Goal: Navigation & Orientation: Find specific page/section

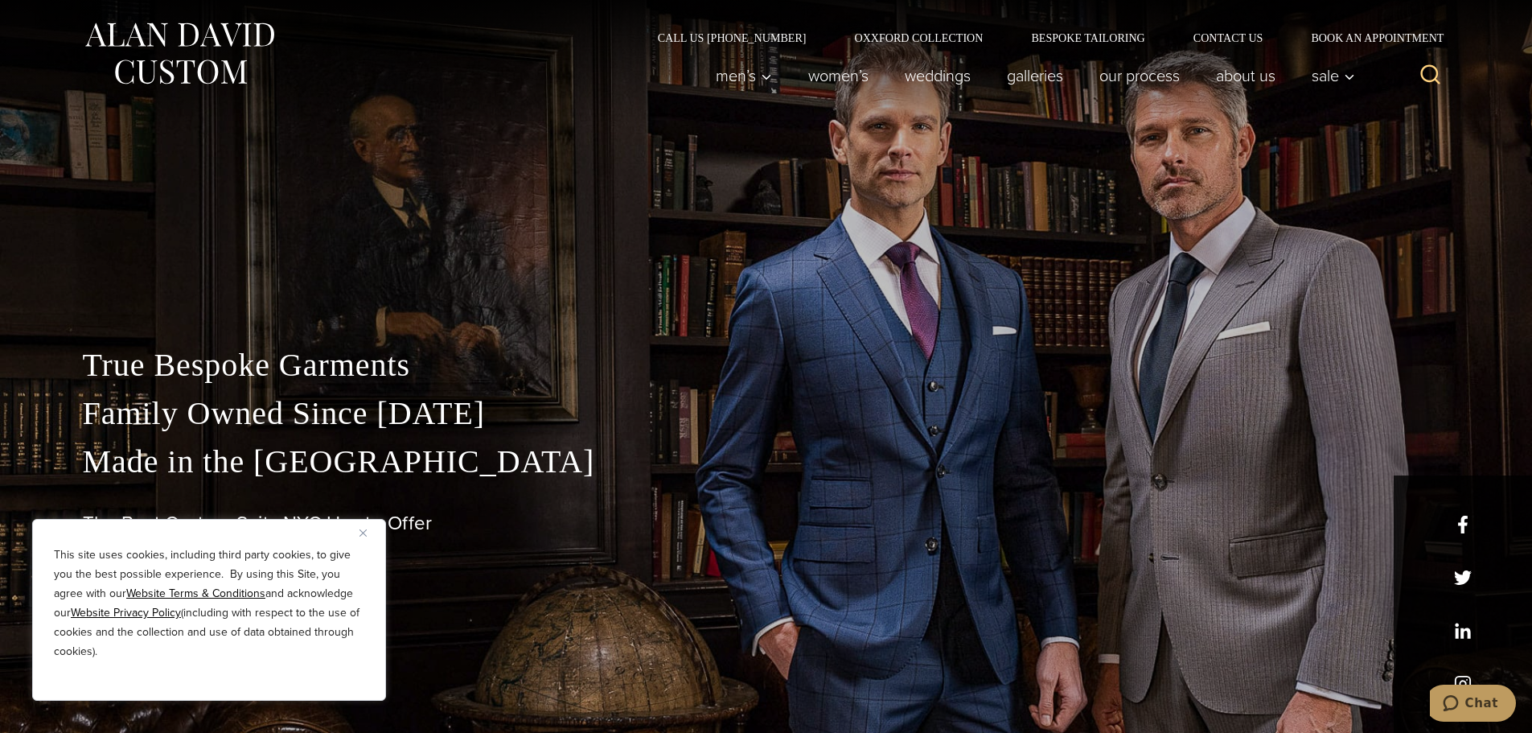
click at [361, 535] on img "Close" at bounding box center [362, 532] width 7 height 7
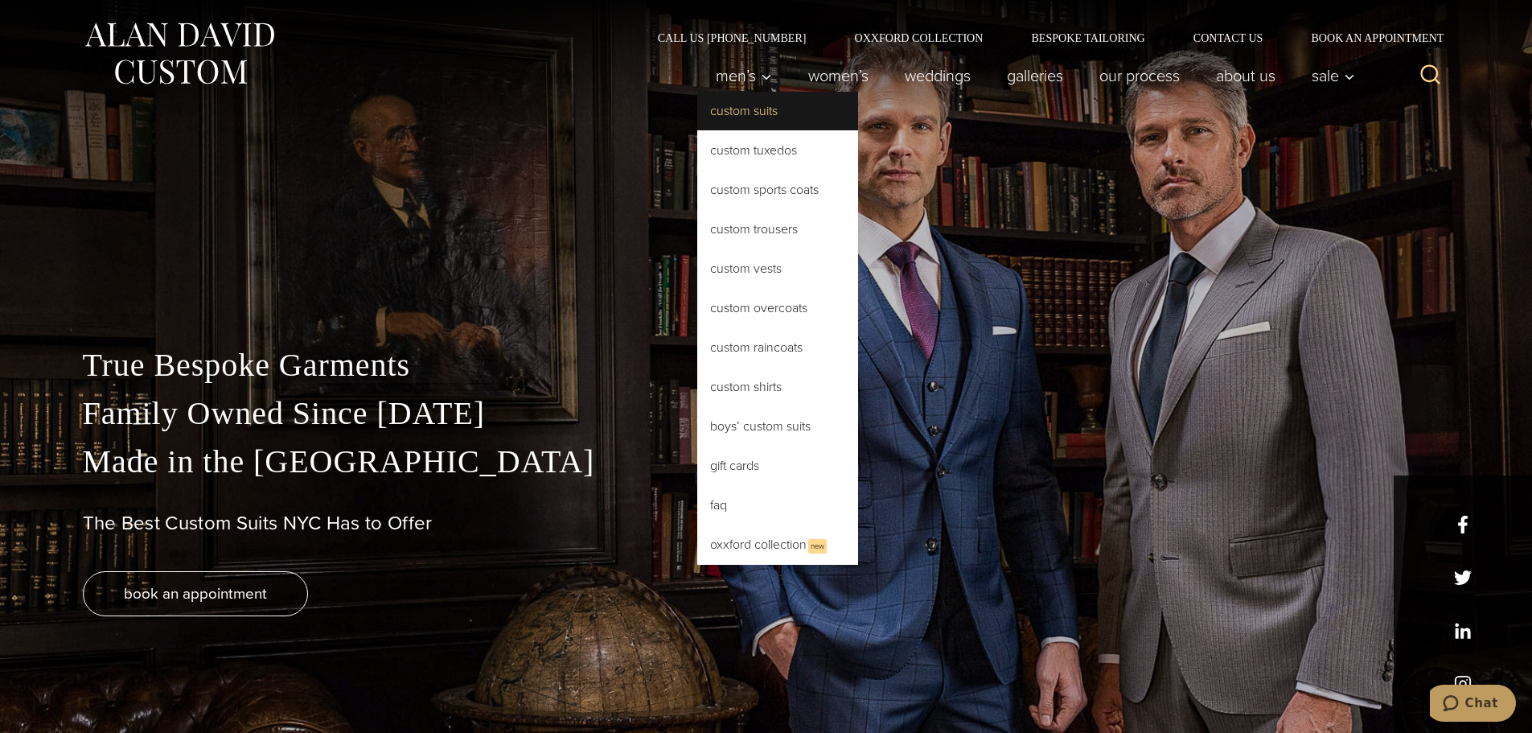
click at [737, 114] on link "Custom Suits" at bounding box center [777, 111] width 161 height 39
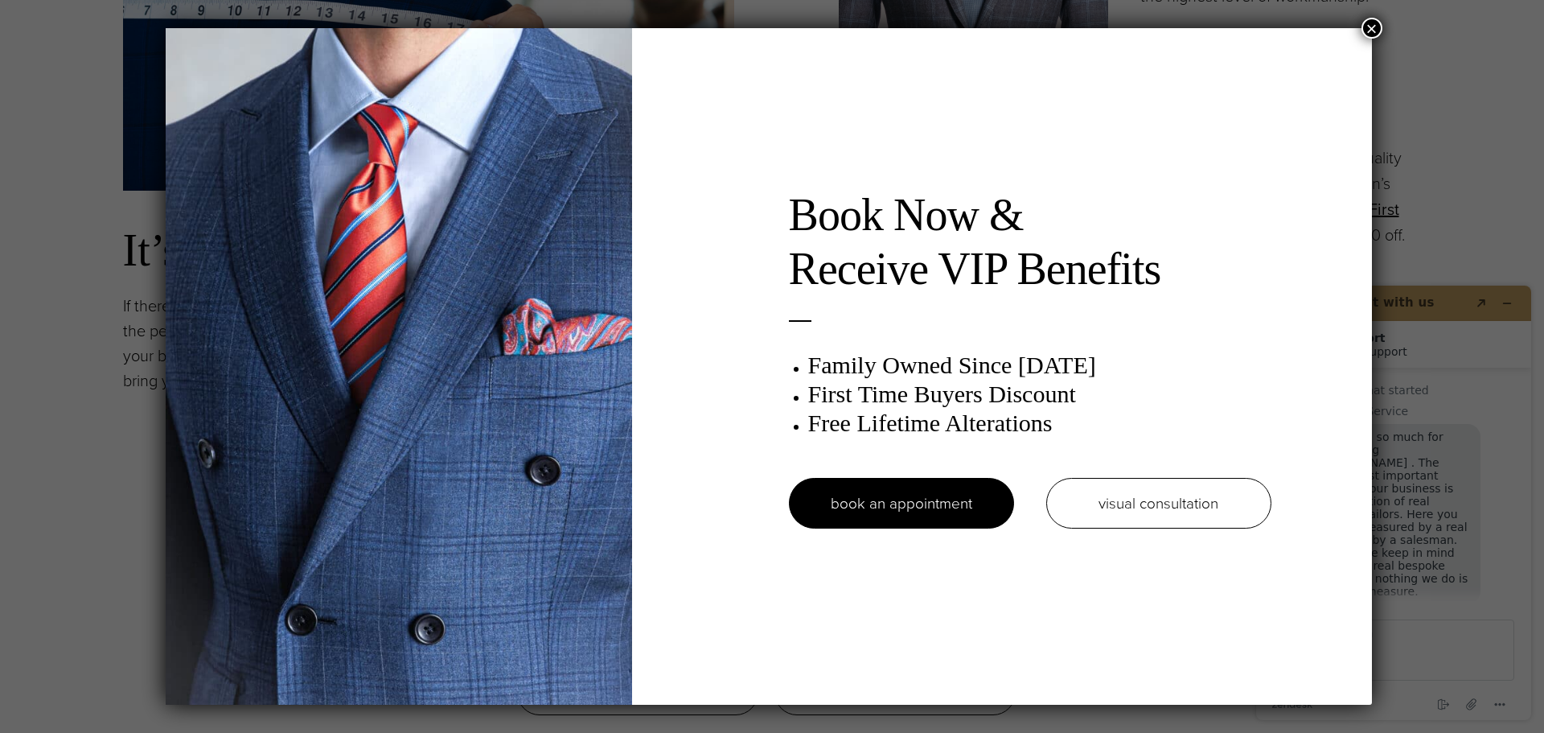
click at [1374, 29] on button "×" at bounding box center [1372, 28] width 21 height 21
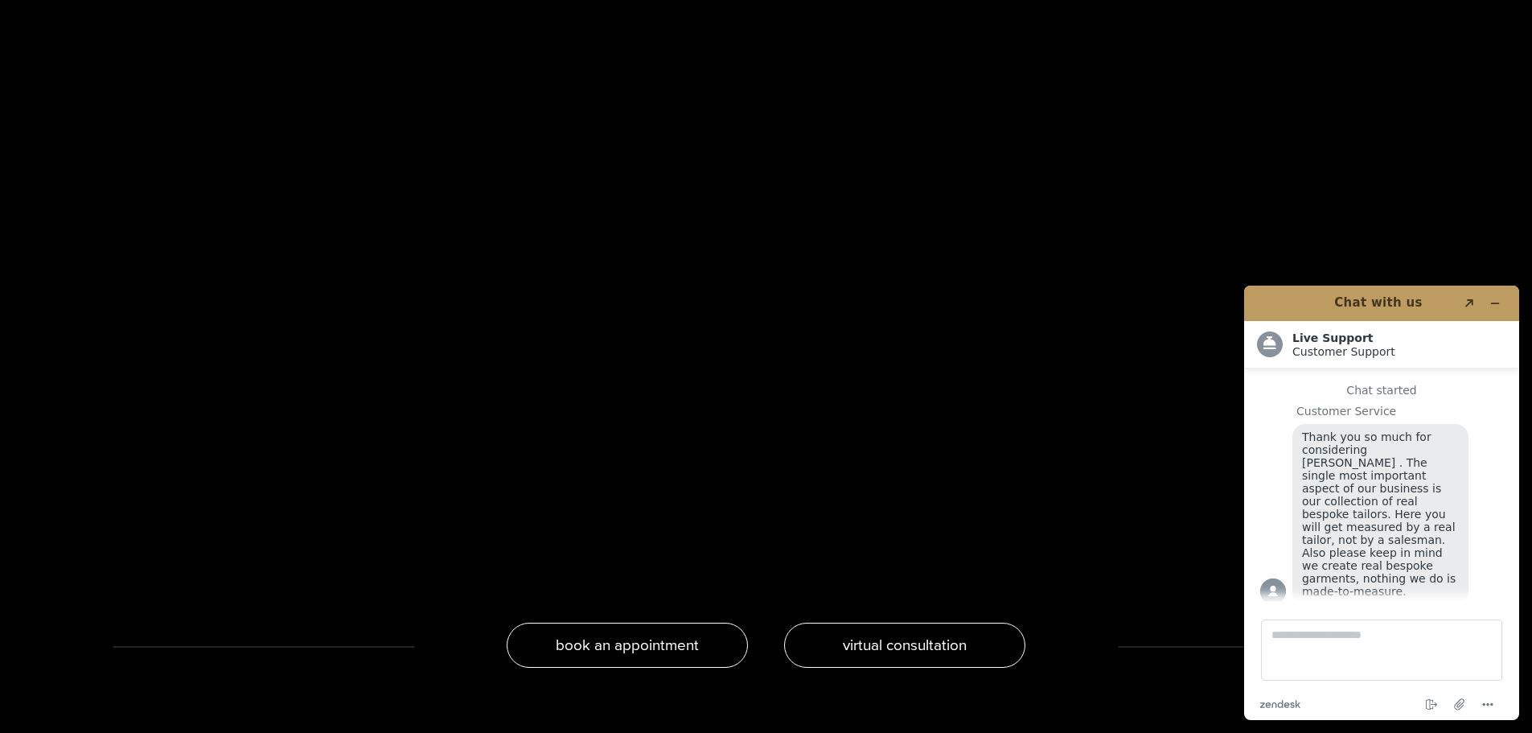
scroll to position [3297, 0]
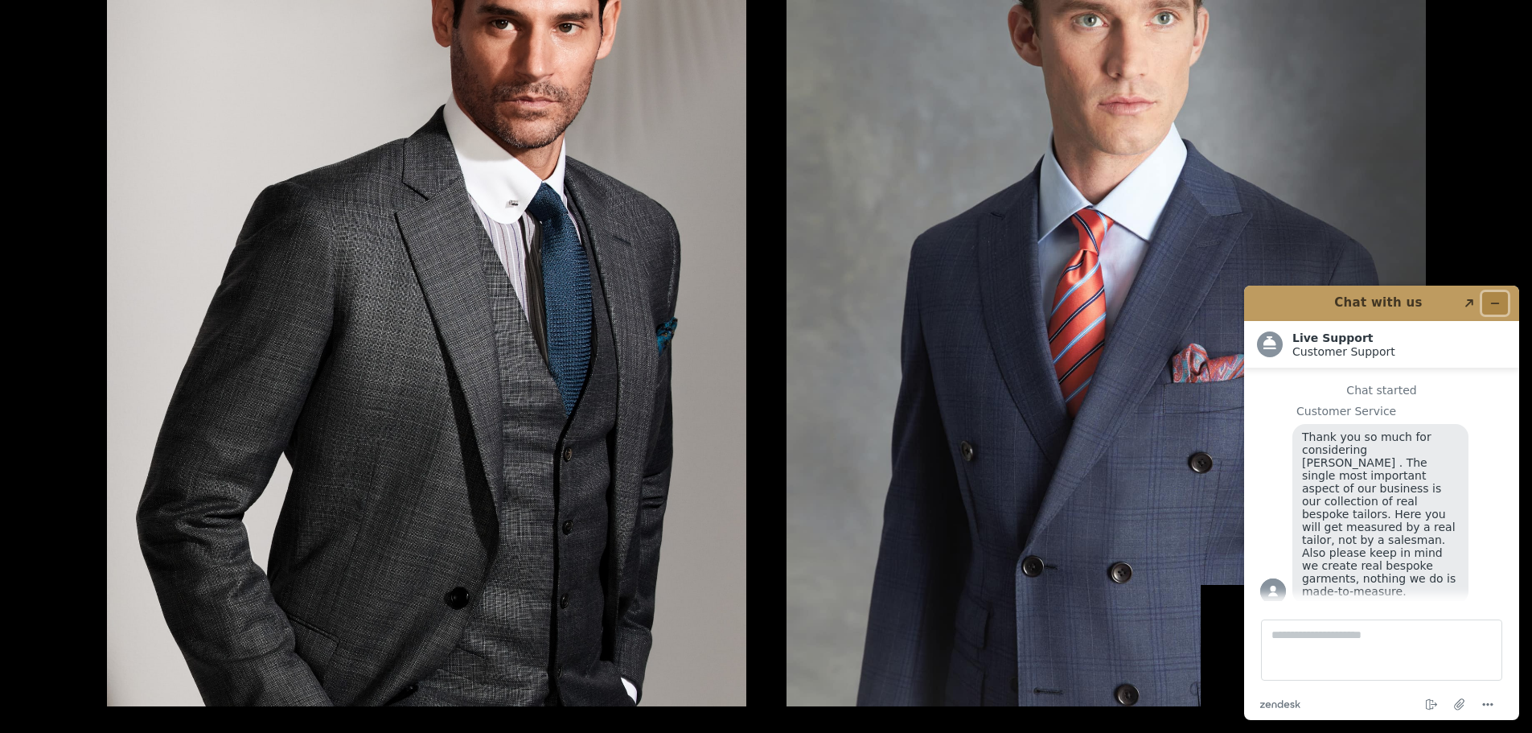
click at [1496, 297] on button "Minimize widget" at bounding box center [1495, 303] width 26 height 23
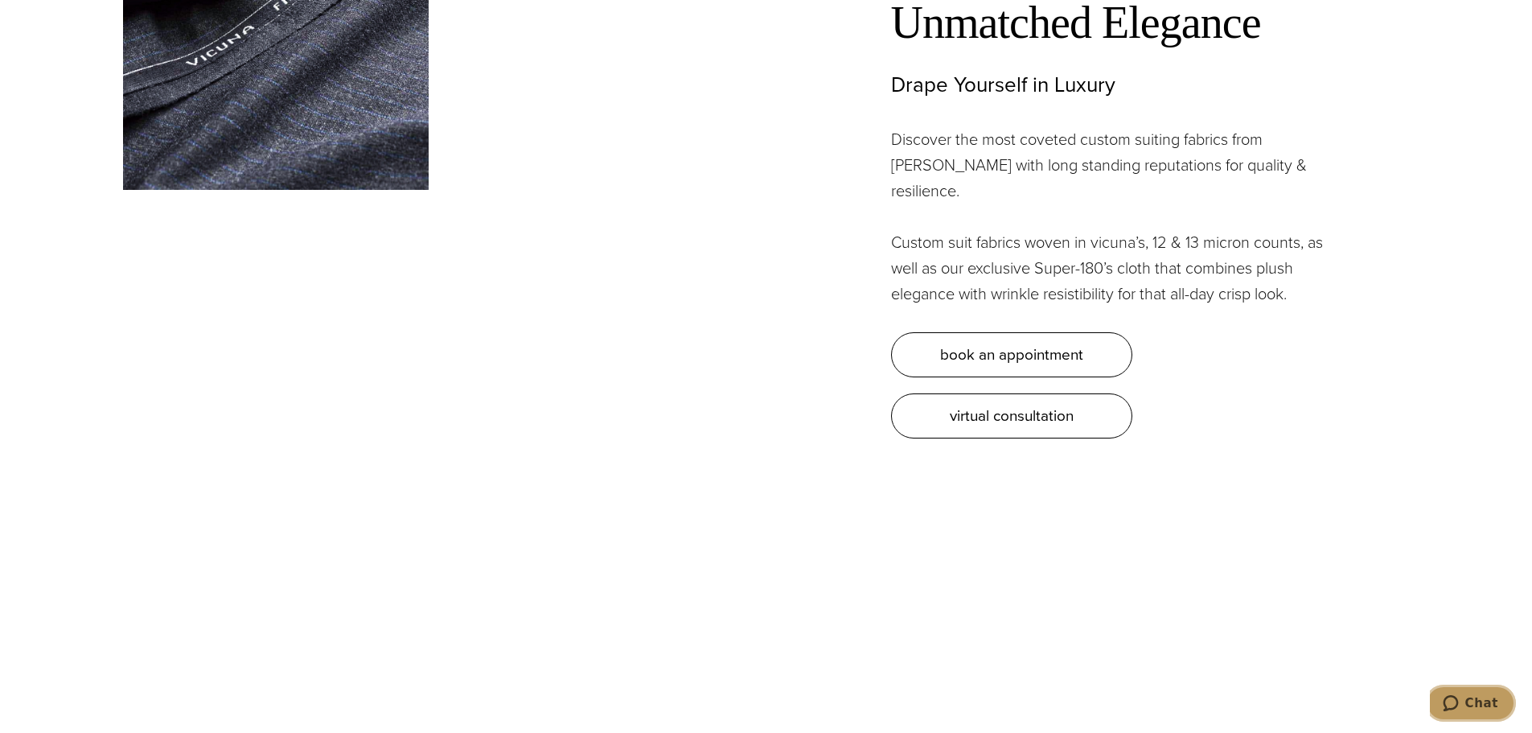
scroll to position [0, 0]
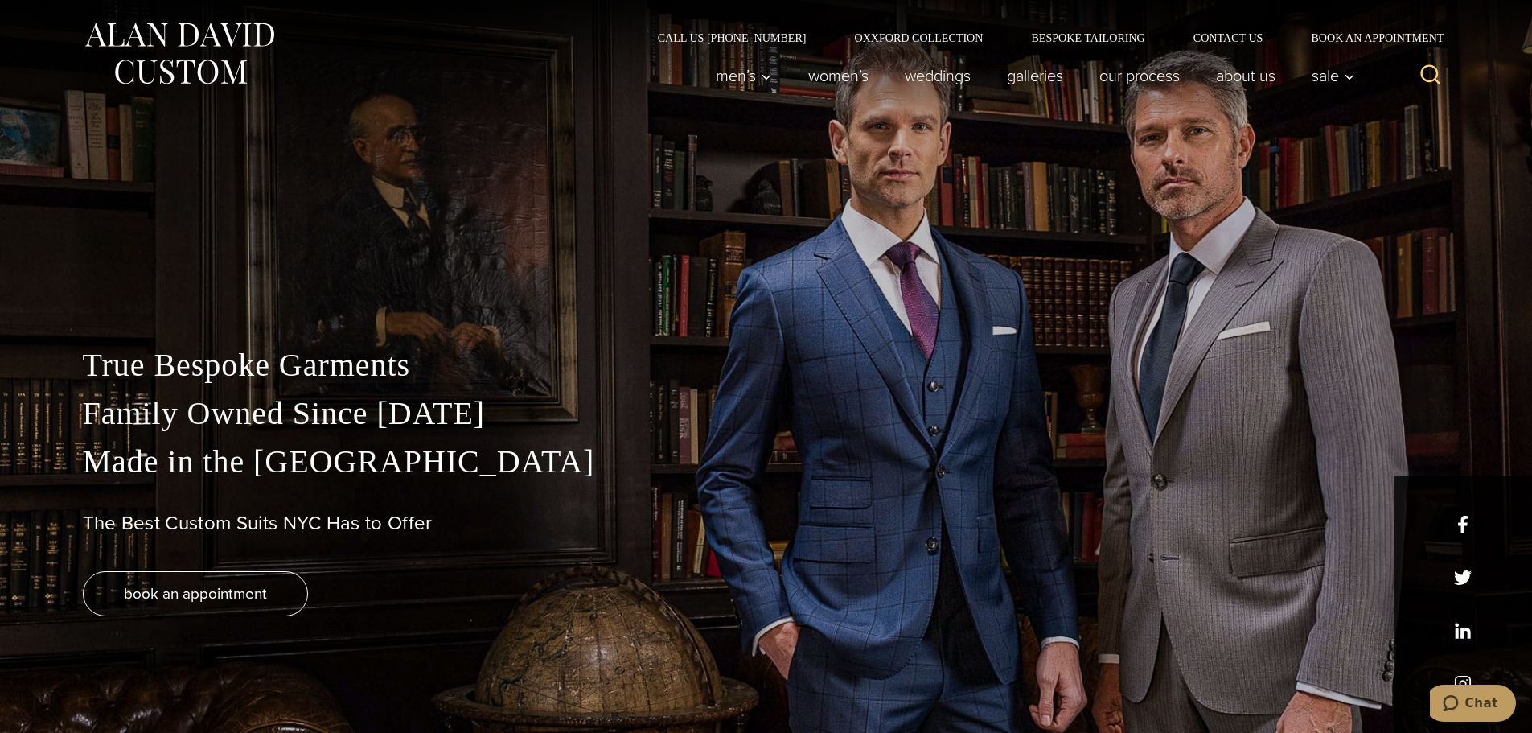
click at [575, 278] on div "True Bespoke Garments Family Owned Since 1913 Made in the United States The Bes…" at bounding box center [766, 497] width 1399 height 472
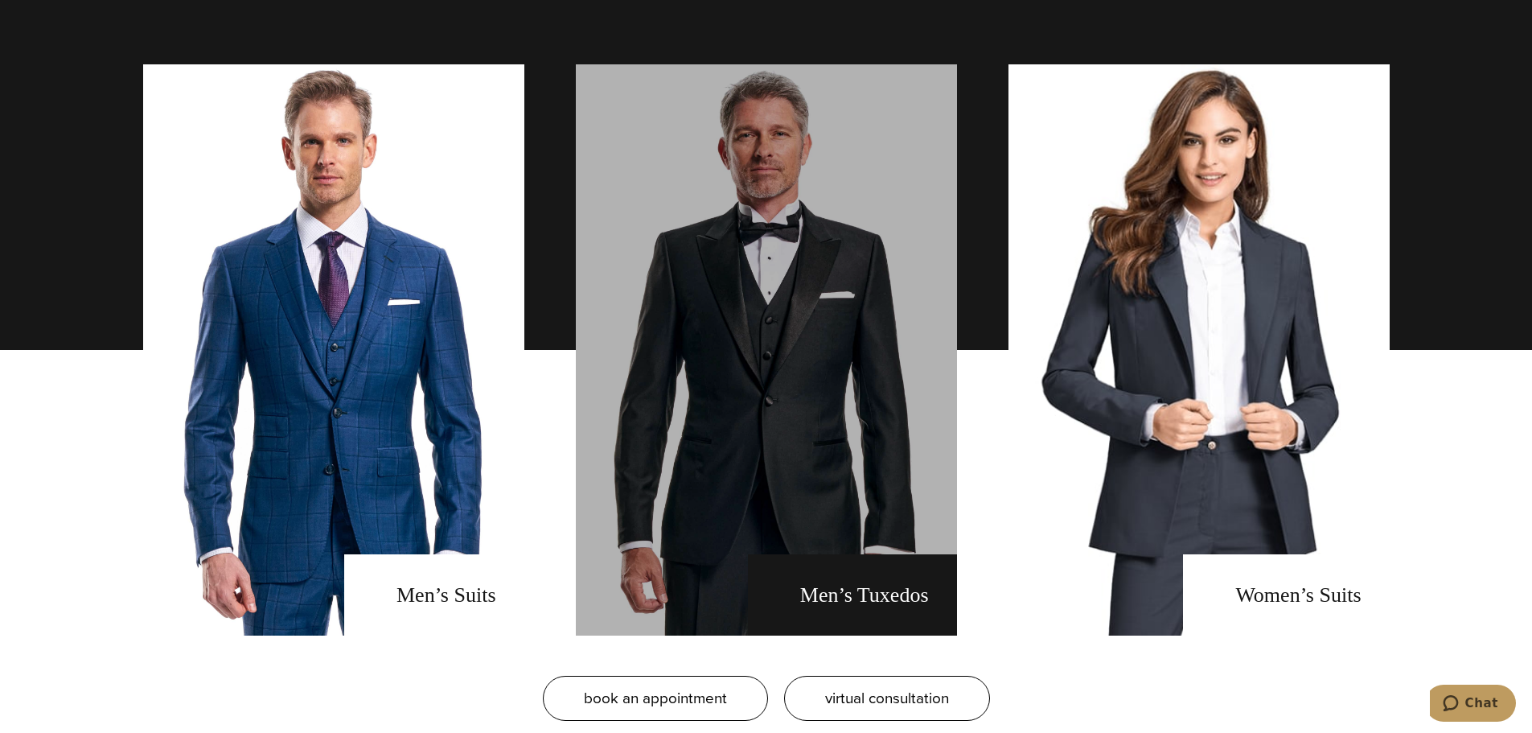
scroll to position [1206, 0]
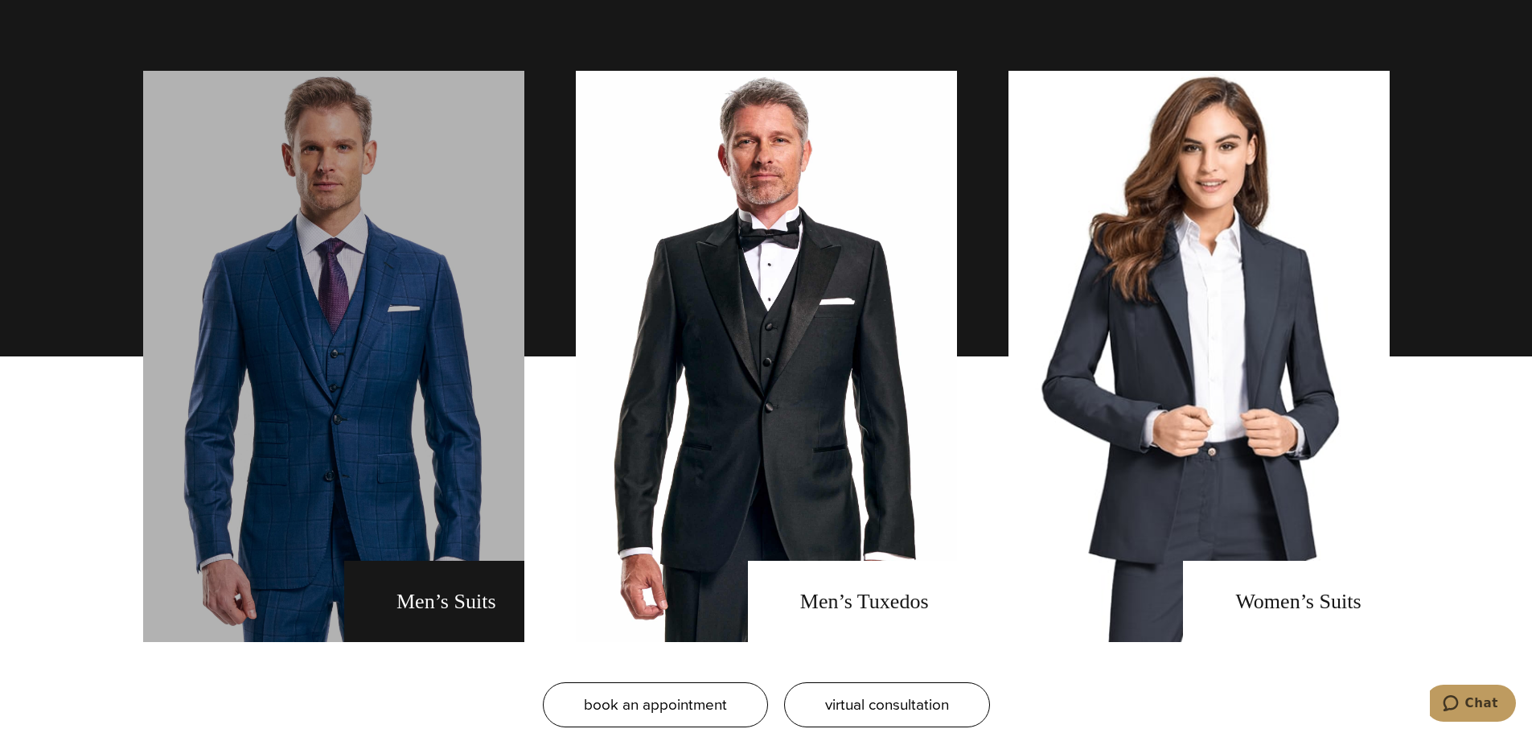
click at [417, 283] on link "men's suits" at bounding box center [333, 356] width 381 height 571
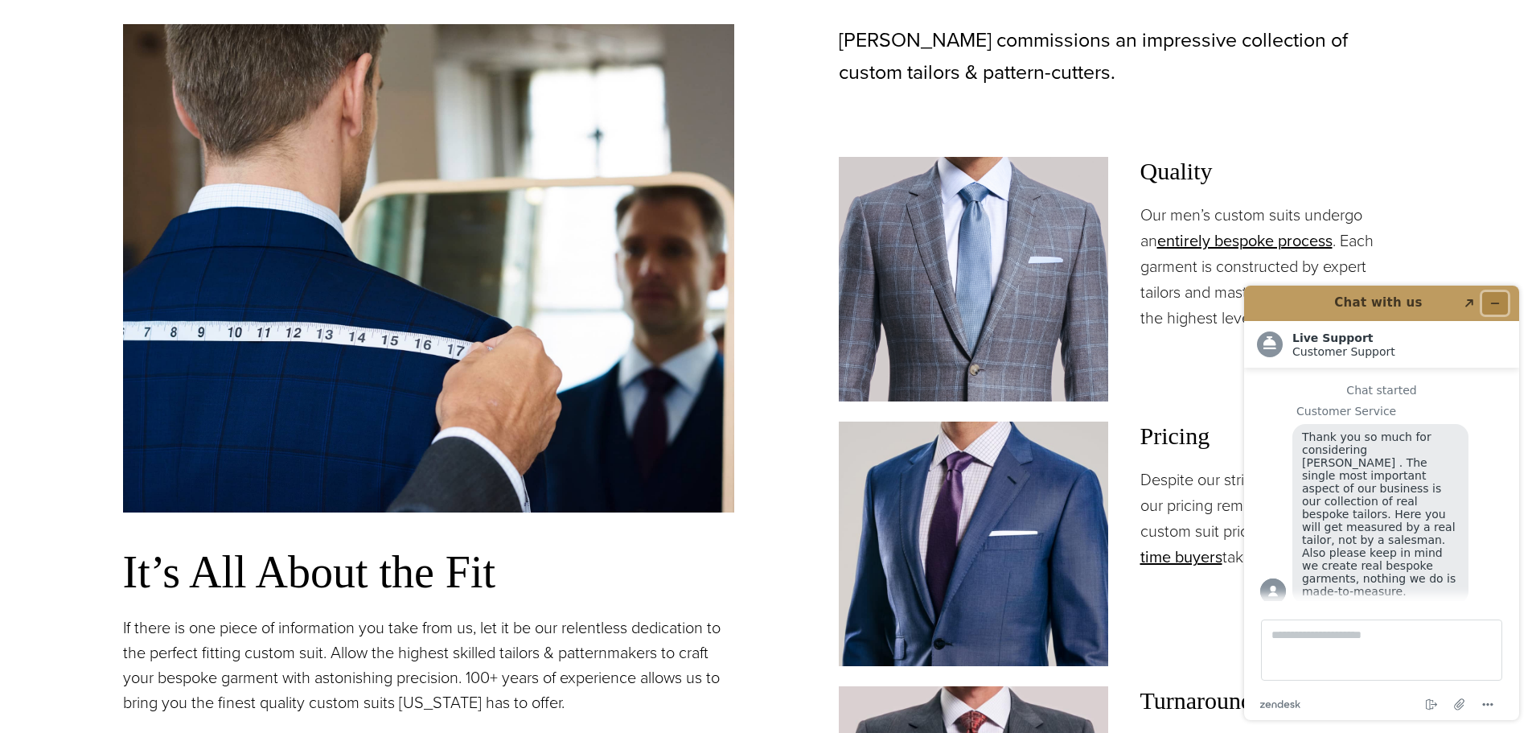
click at [1492, 298] on icon "Minimize widget" at bounding box center [1494, 303] width 11 height 11
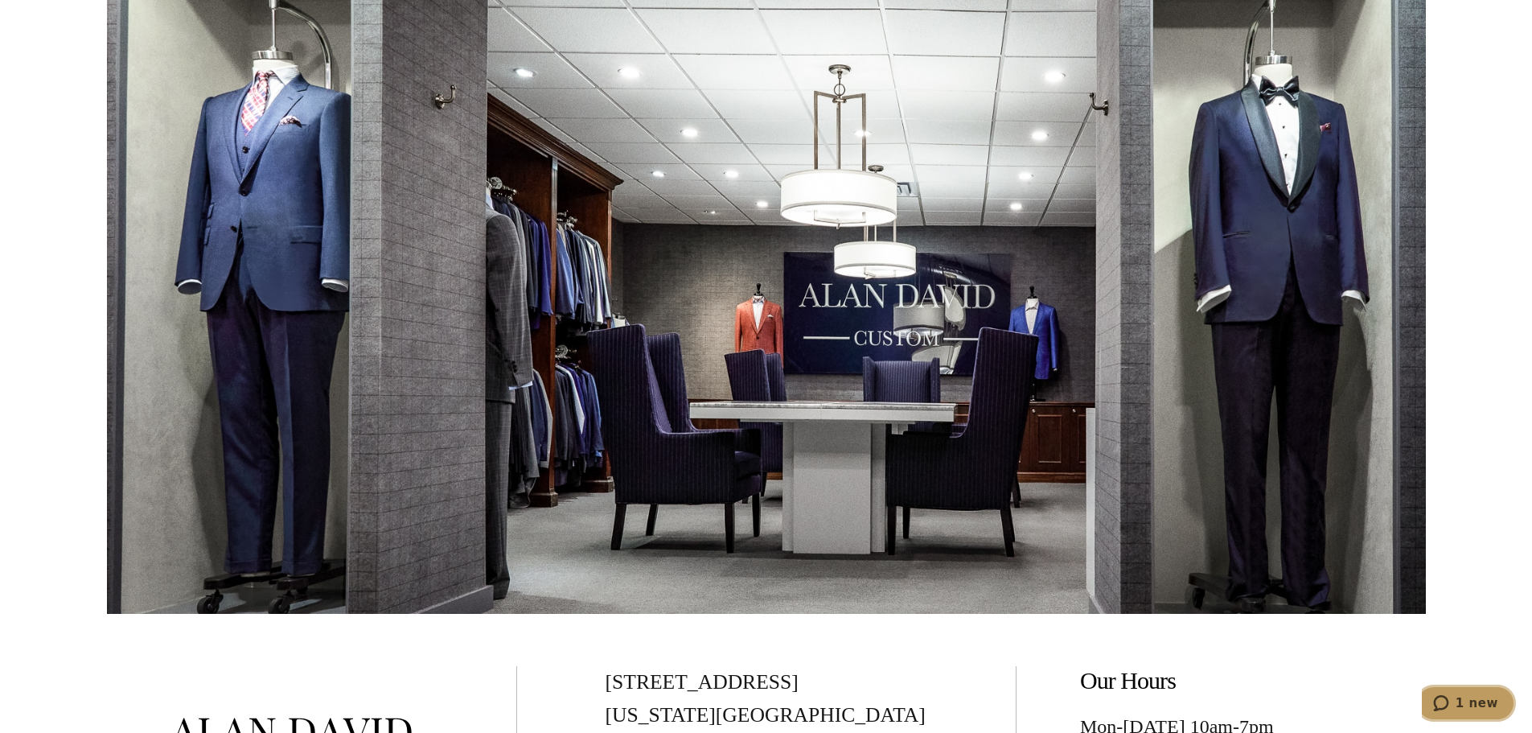
scroll to position [9624, 0]
